Goal: Transaction & Acquisition: Book appointment/travel/reservation

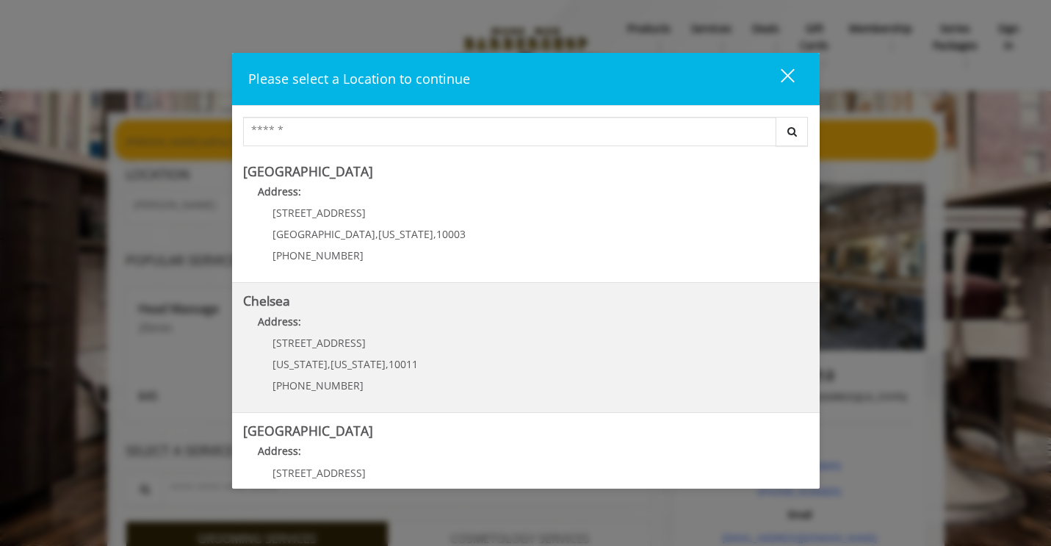
click at [337, 328] on p "Address:" at bounding box center [526, 326] width 566 height 24
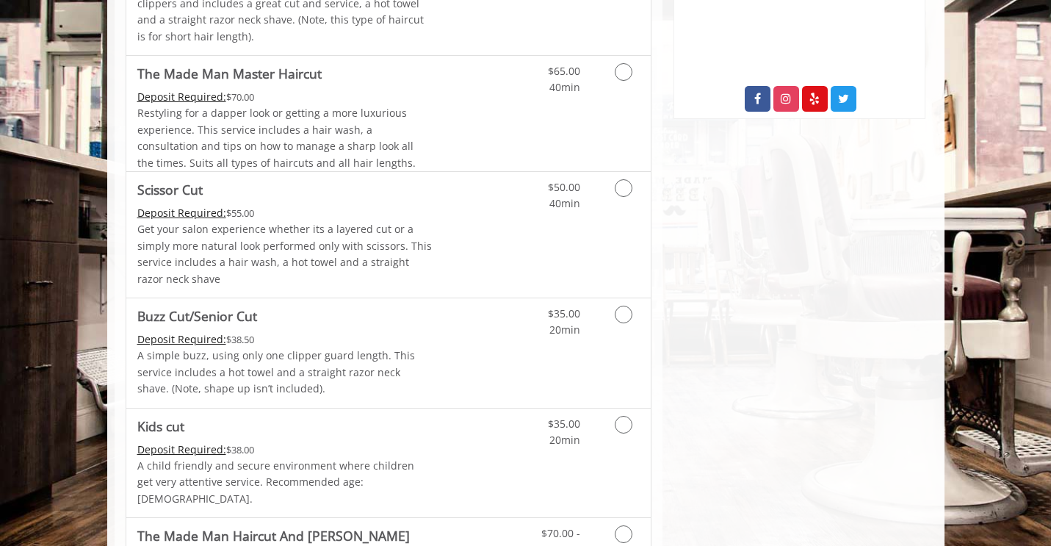
scroll to position [359, 0]
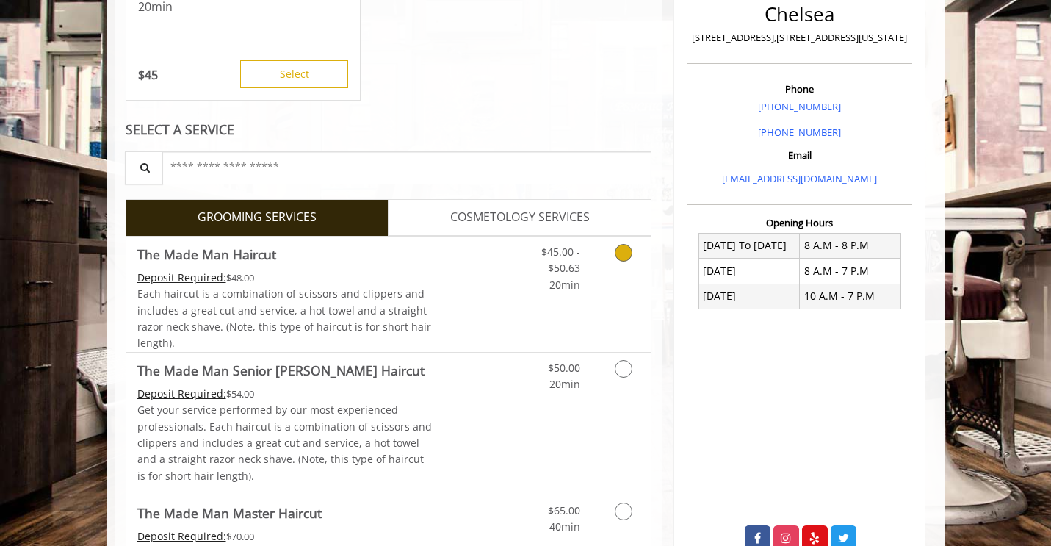
click at [289, 309] on span "Each haircut is a combination of scissors and clippers and includes a great cut…" at bounding box center [284, 317] width 294 height 63
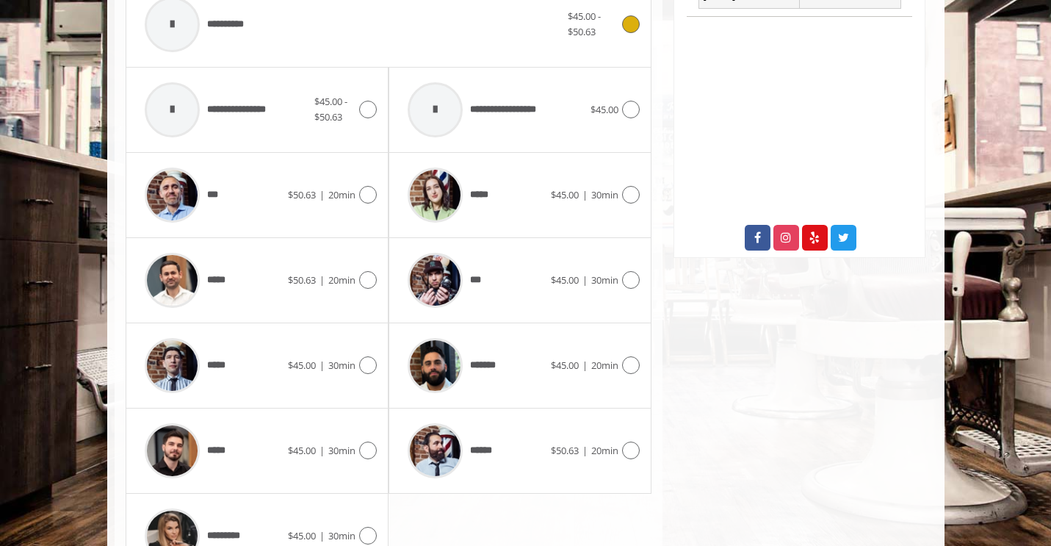
scroll to position [661, 0]
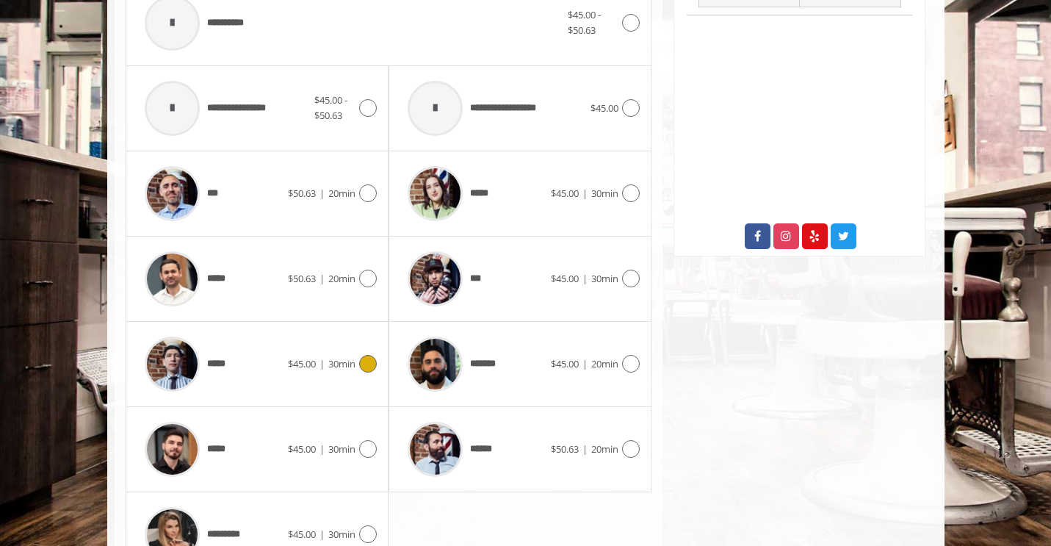
click at [179, 364] on img at bounding box center [172, 363] width 55 height 55
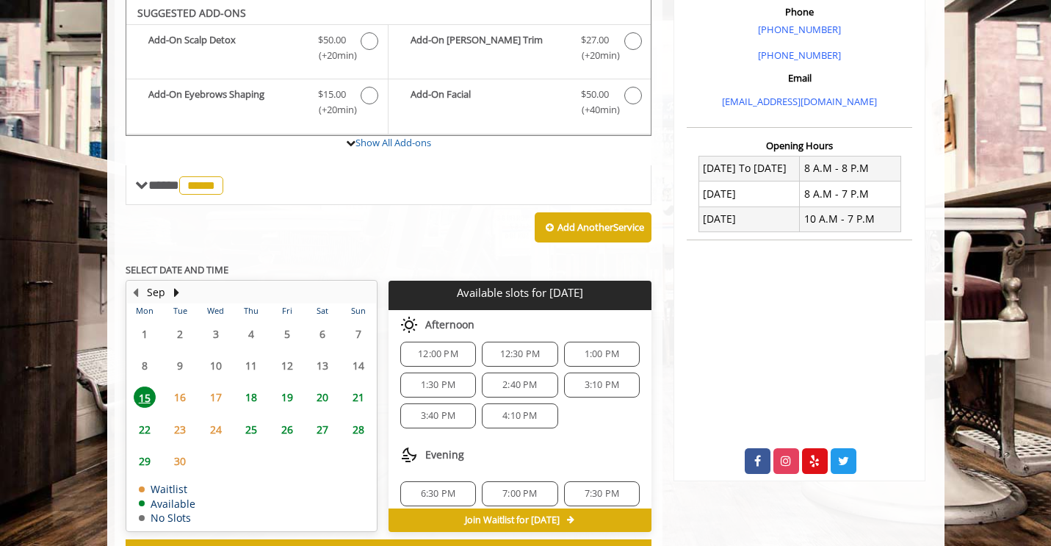
scroll to position [128, 0]
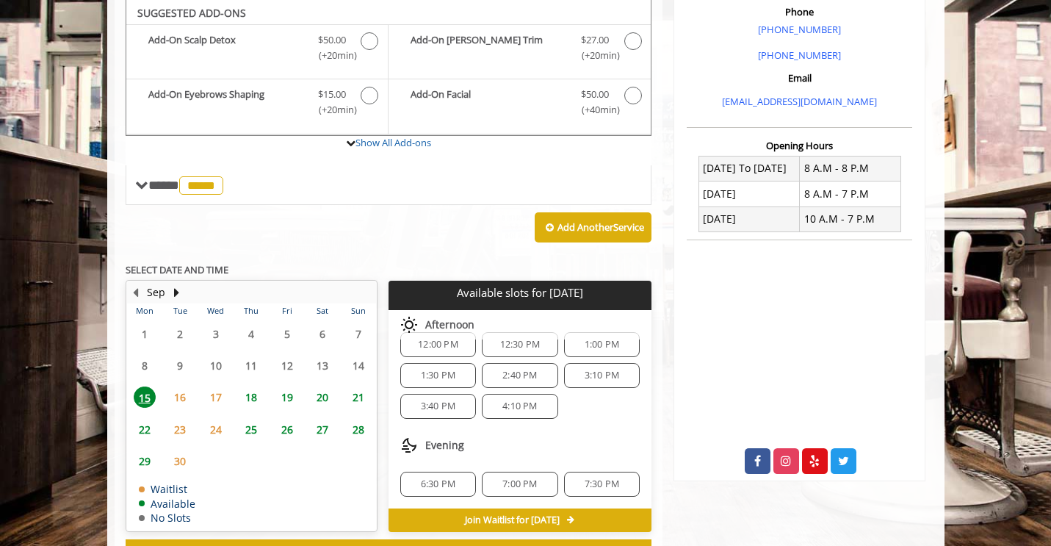
click at [521, 410] on span "4:10 PM" at bounding box center [519, 406] width 35 height 12
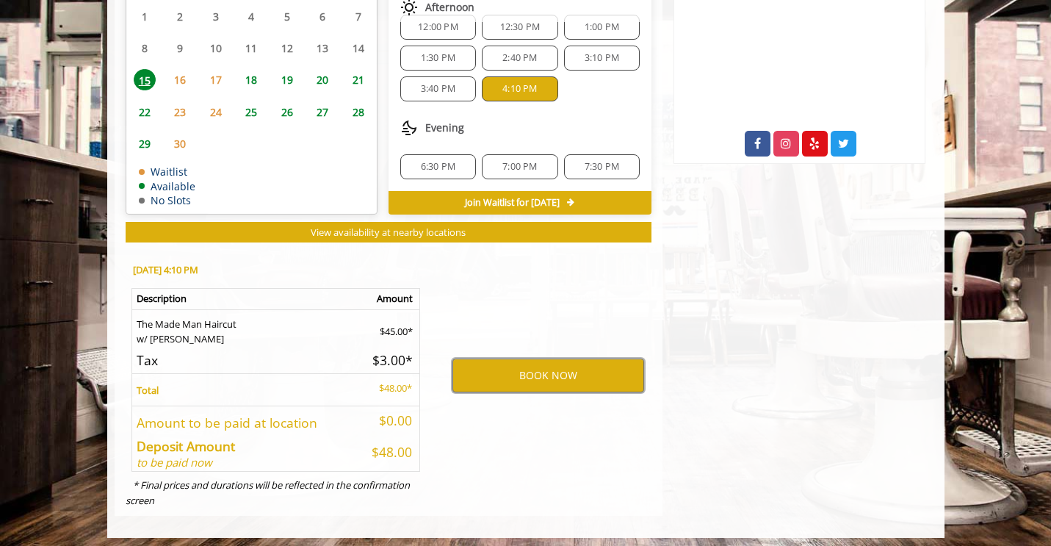
scroll to position [757, 0]
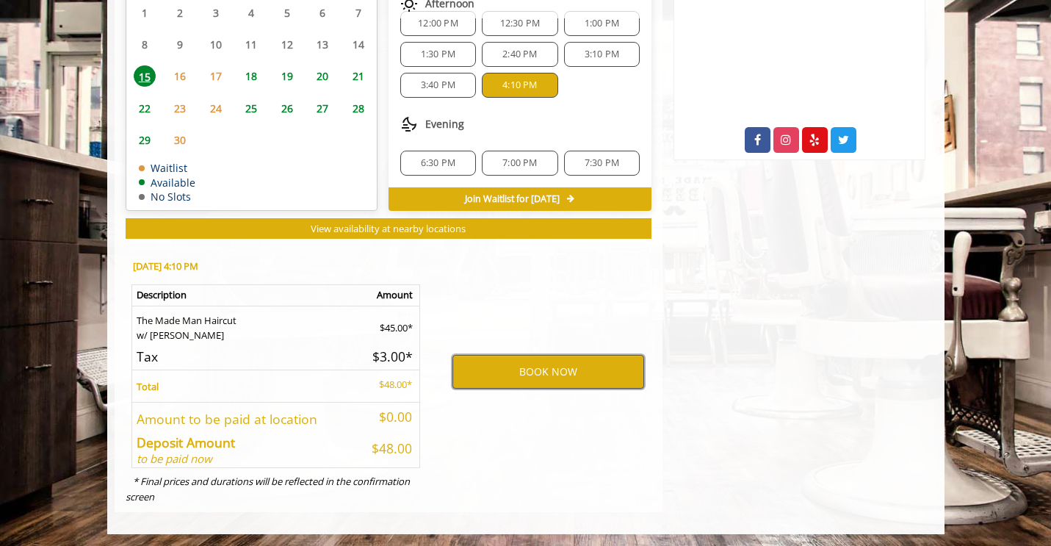
click at [552, 371] on button "BOOK NOW" at bounding box center [548, 372] width 192 height 34
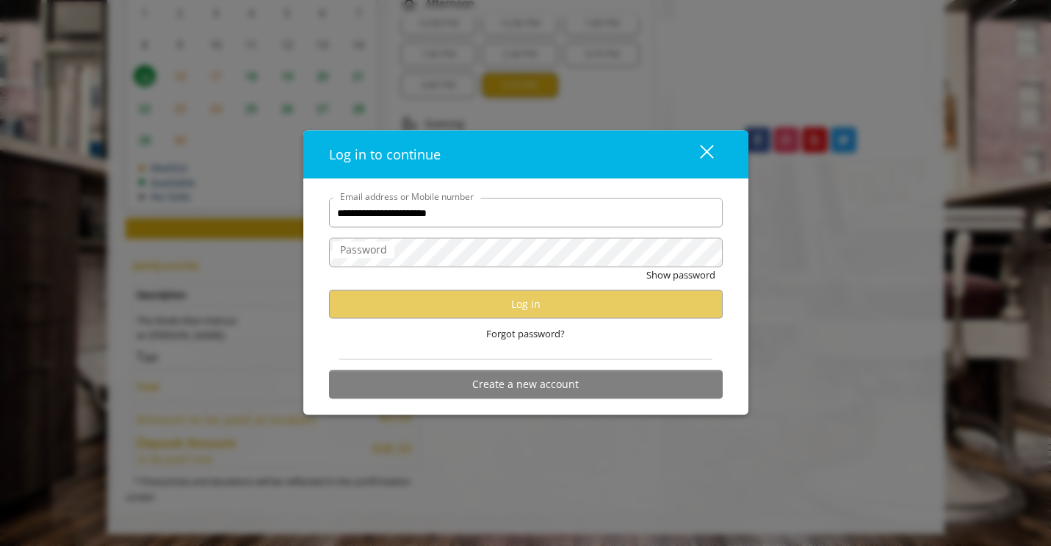
type input "**********"
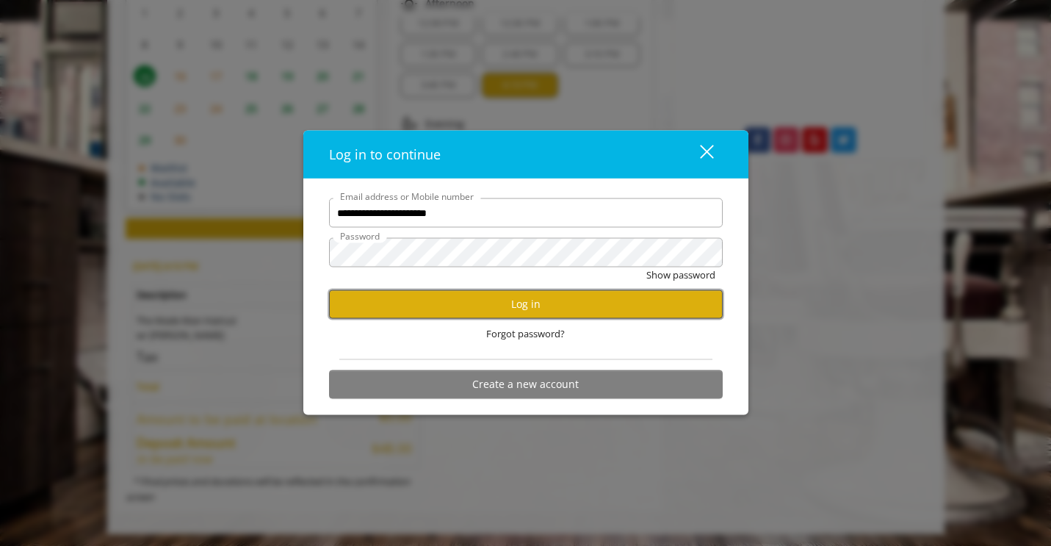
click at [530, 309] on button "Log in" at bounding box center [526, 303] width 394 height 29
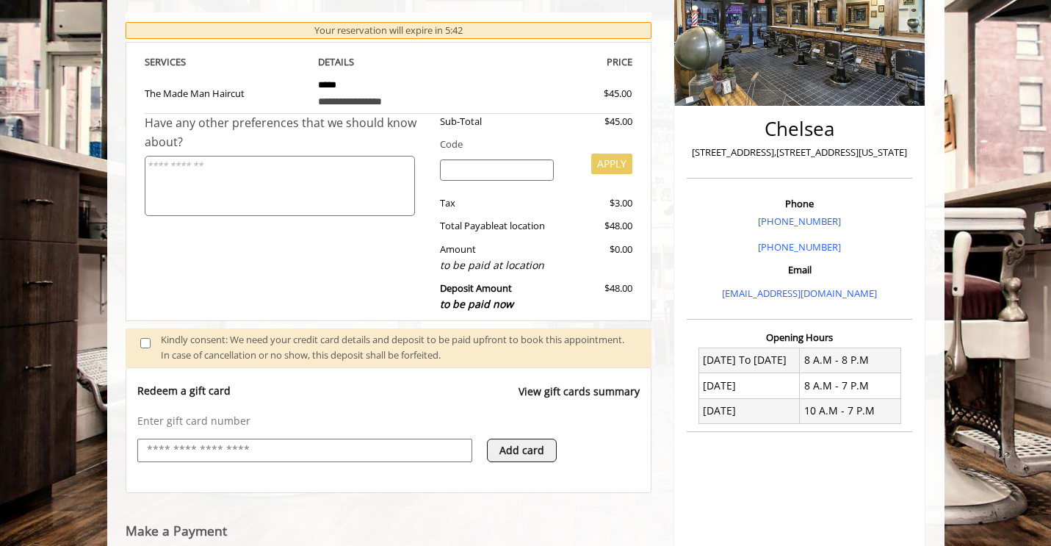
scroll to position [280, 0]
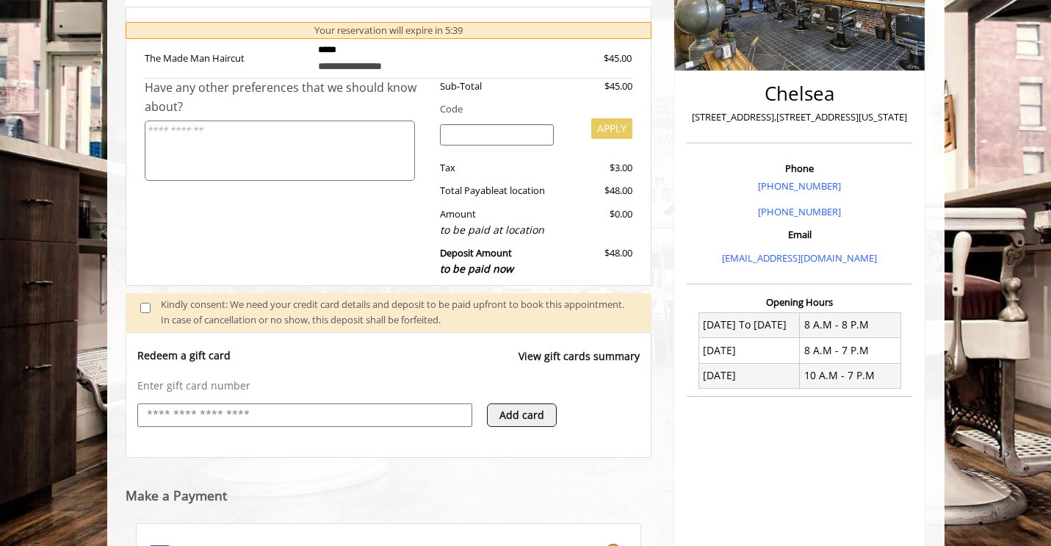
click at [410, 415] on input "text" at bounding box center [304, 415] width 319 height 18
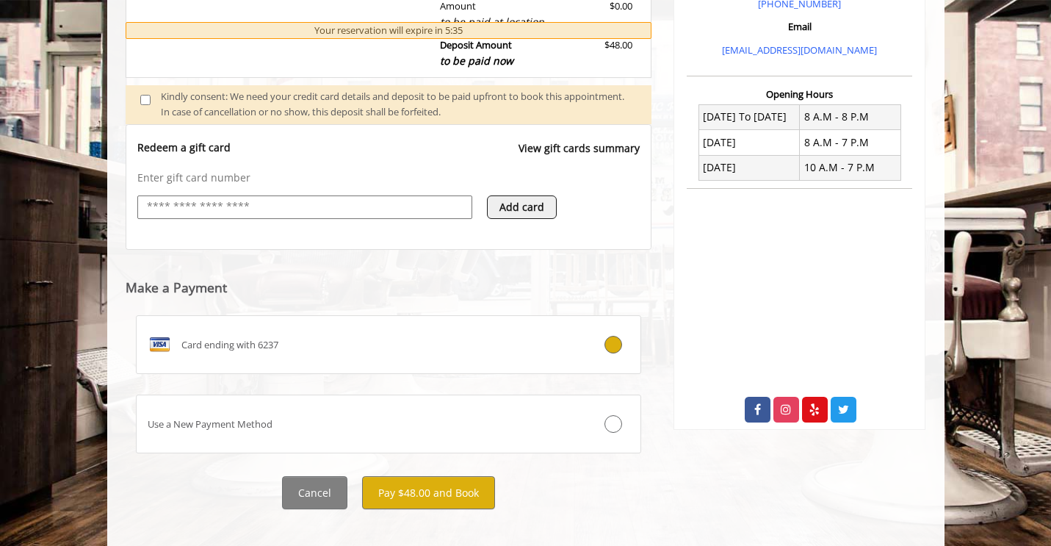
scroll to position [489, 0]
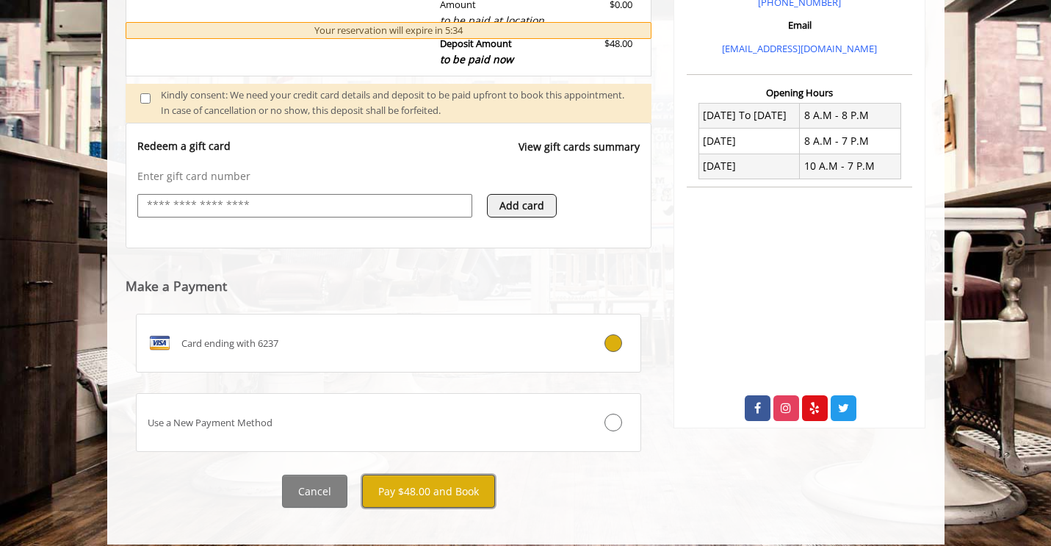
click at [411, 475] on button "Pay $48.00 and Book" at bounding box center [428, 491] width 133 height 33
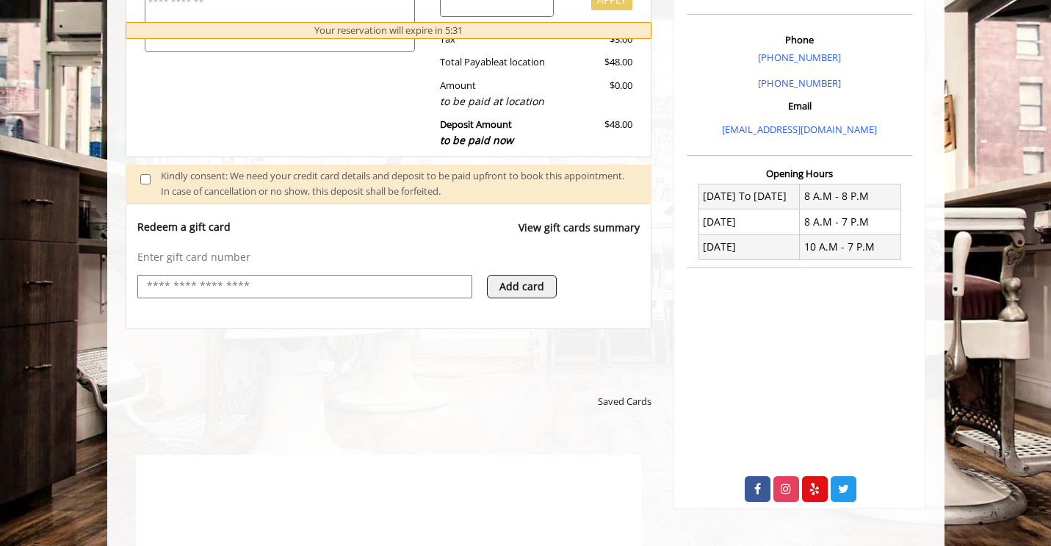
scroll to position [0, 0]
